Goal: Transaction & Acquisition: Purchase product/service

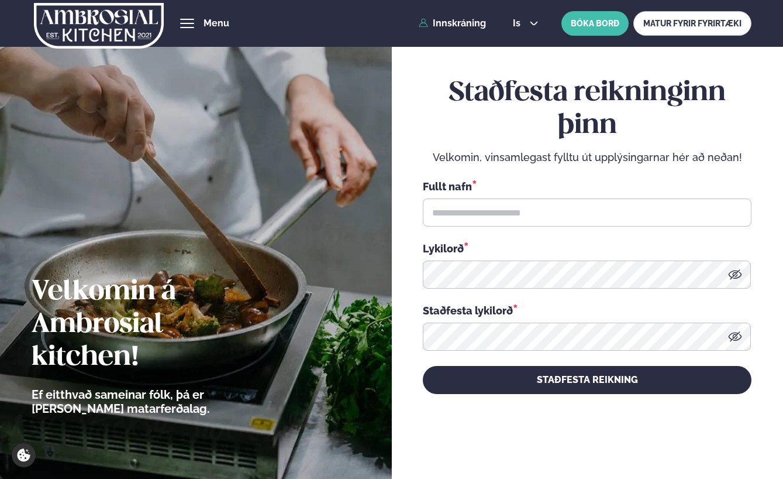
click at [474, 33] on div "Þjónusta Hádegismatur fyrir fyrirtæki Fyrirtækja veitingar Einkapartý Matseðill…" at bounding box center [391, 23] width 783 height 47
click at [473, 20] on link "Innskráning" at bounding box center [452, 23] width 67 height 11
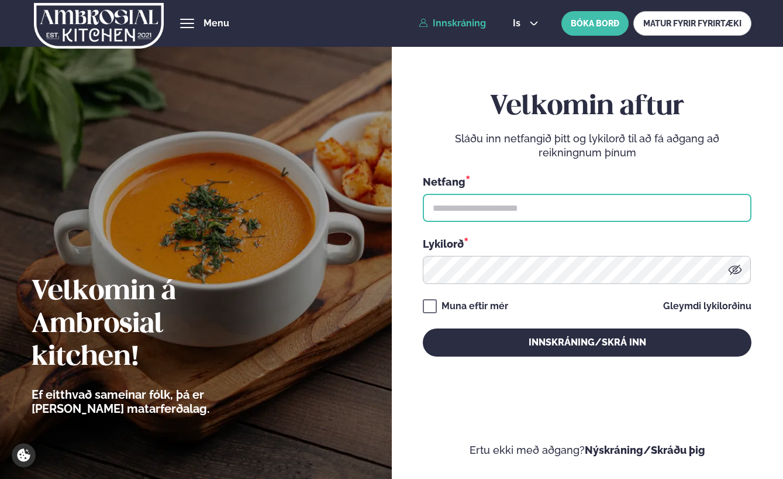
type input "**********"
click at [513, 199] on input "**********" at bounding box center [587, 208] width 329 height 28
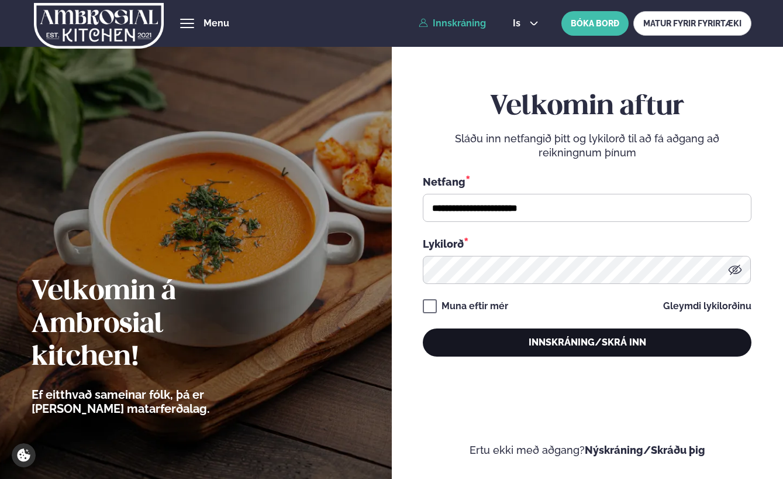
click at [534, 342] on button "Innskráning/Skrá inn" at bounding box center [587, 342] width 329 height 28
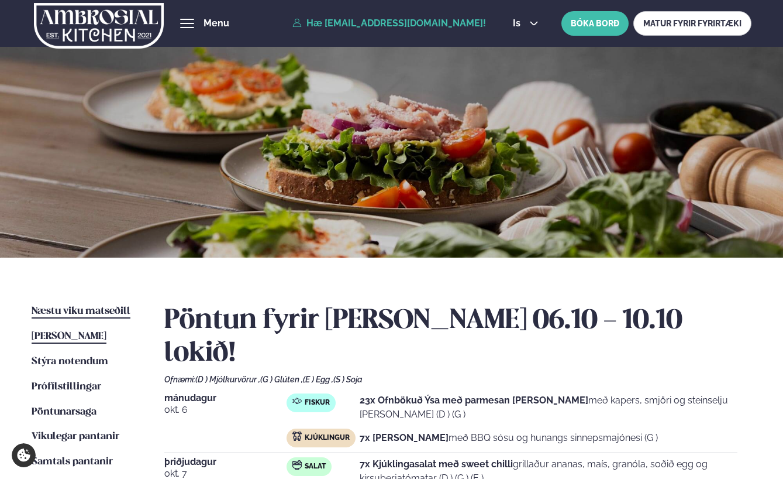
click at [101, 304] on link "Næstu [PERSON_NAME] matseðill Næsta vika" at bounding box center [81, 311] width 99 height 14
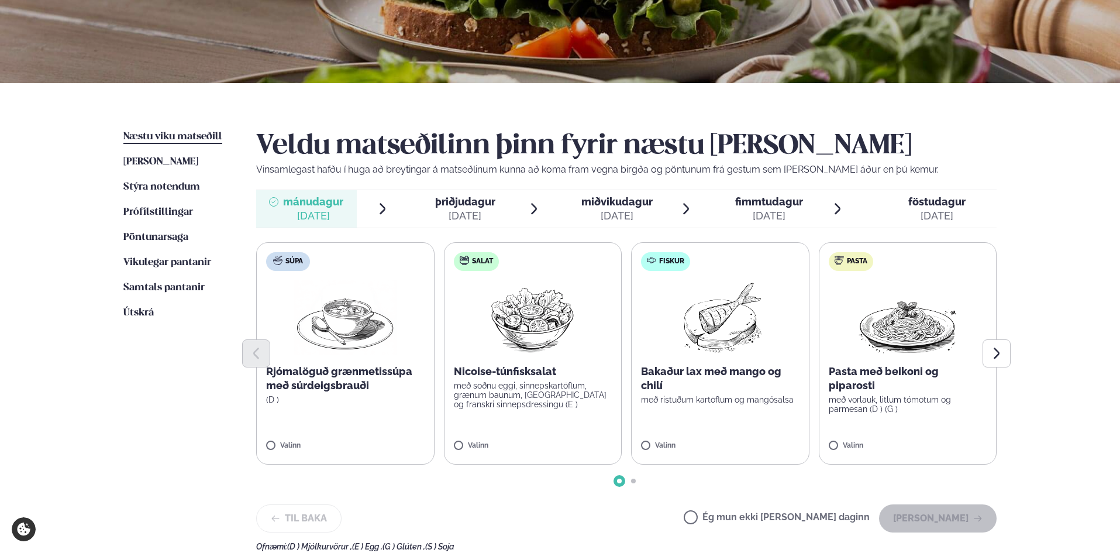
scroll to position [234, 0]
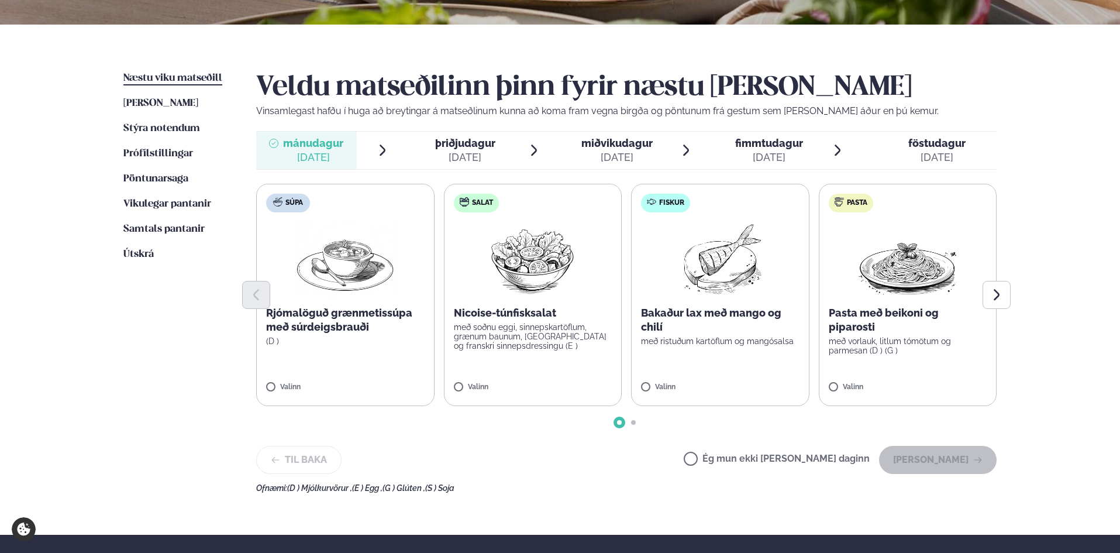
click at [461, 145] on span "þriðjudagur" at bounding box center [465, 143] width 60 height 12
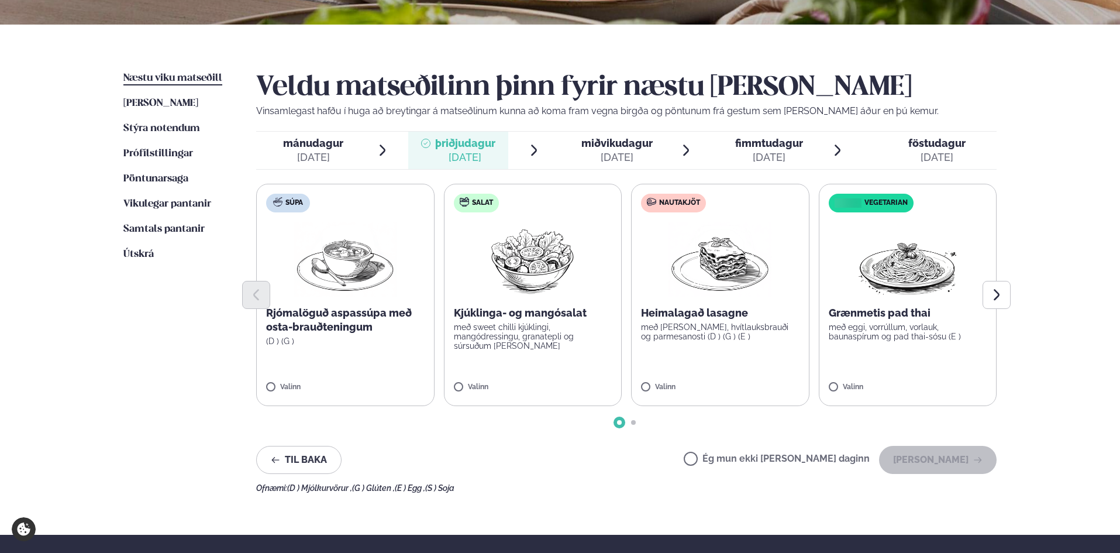
click at [628, 142] on span "miðvikudagur" at bounding box center [617, 143] width 71 height 12
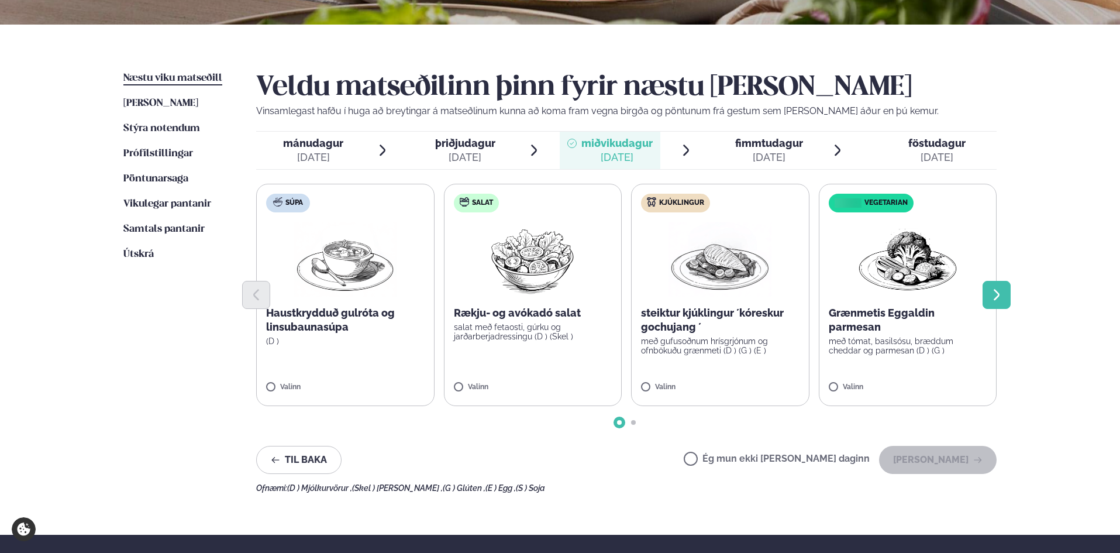
click at [783, 291] on icon "Next slide" at bounding box center [997, 294] width 6 height 11
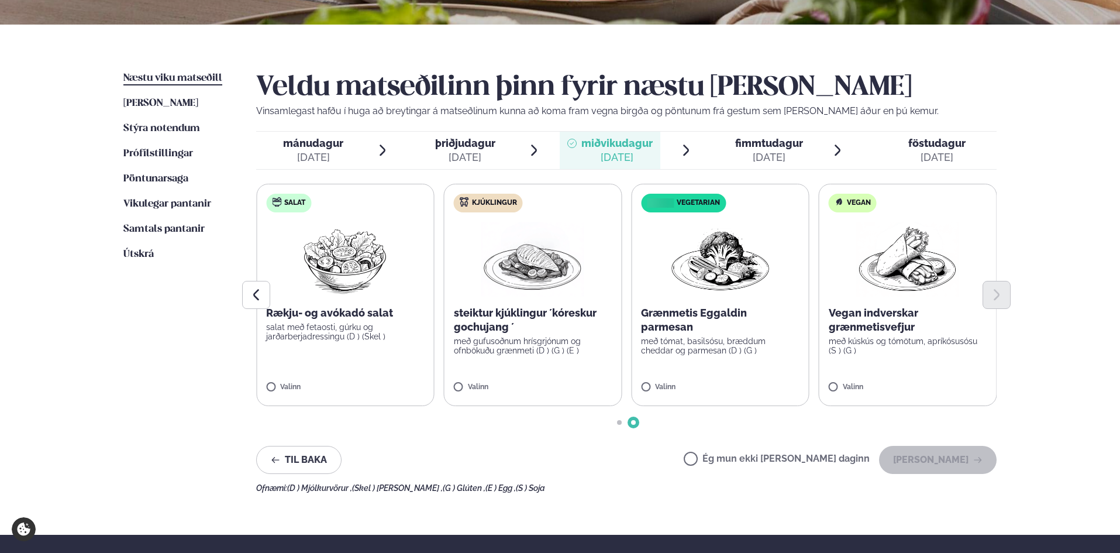
click at [768, 149] on span "fimmtudagur" at bounding box center [769, 143] width 68 height 12
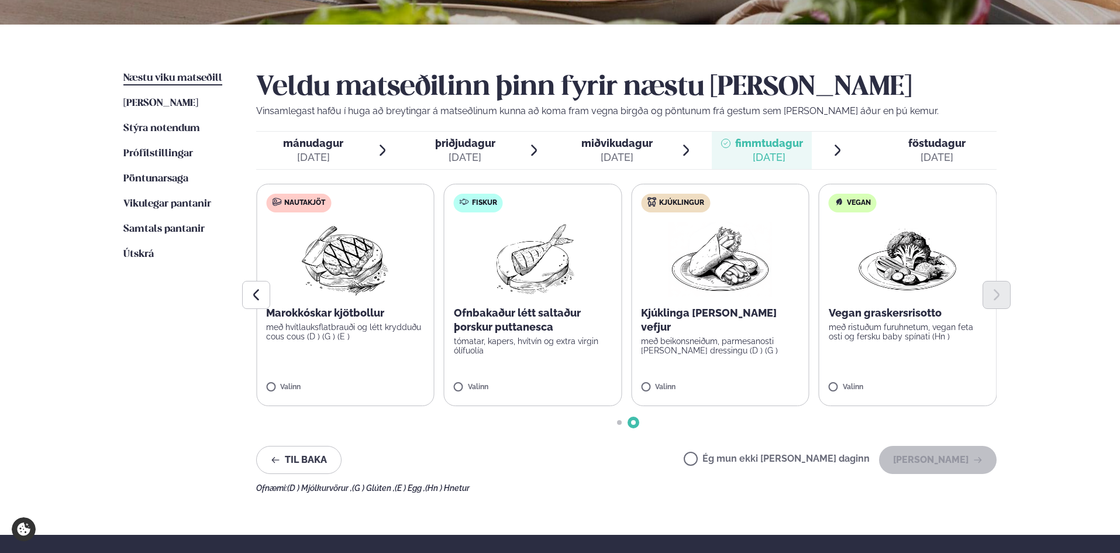
click at [783, 149] on span "föstudagur" at bounding box center [937, 143] width 57 height 12
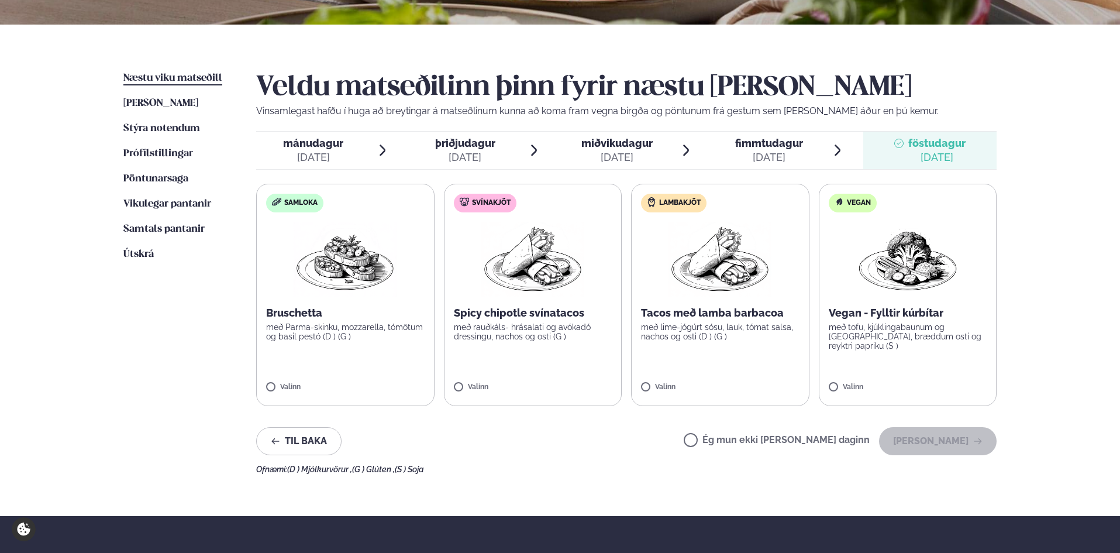
click at [475, 146] on span "þriðjudagur" at bounding box center [465, 143] width 60 height 12
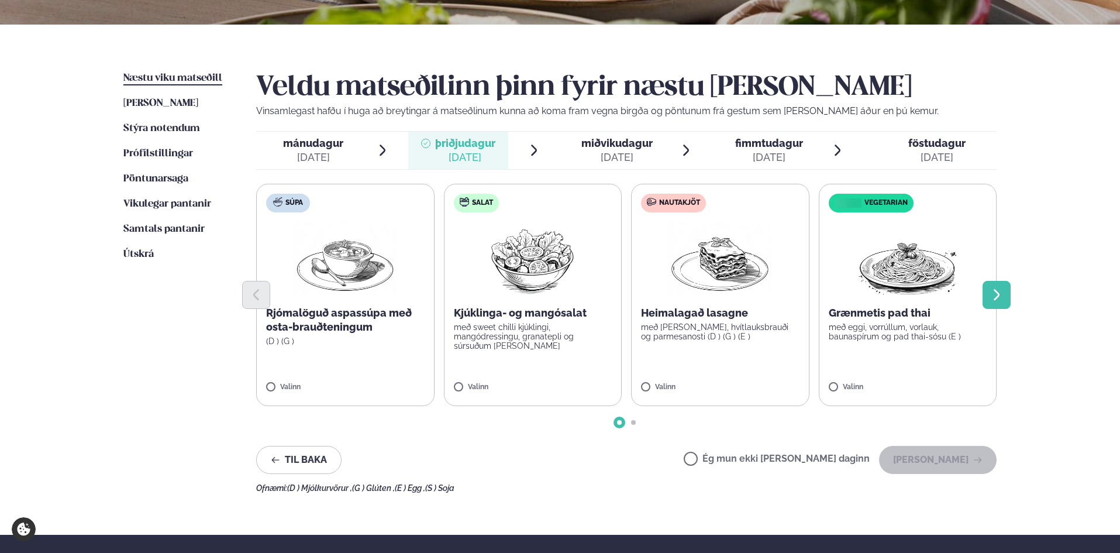
click at [783, 287] on button "Next slide" at bounding box center [997, 295] width 28 height 28
